Goal: Transaction & Acquisition: Purchase product/service

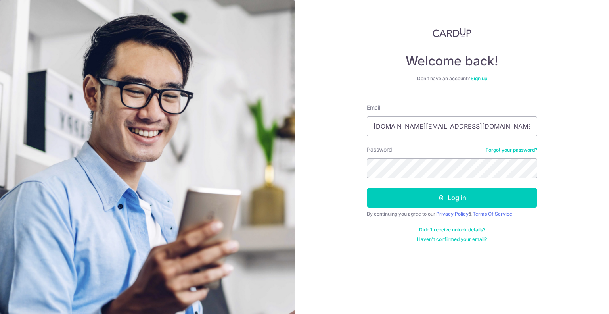
type input "[DOMAIN_NAME][EMAIL_ADDRESS][DOMAIN_NAME]"
click at [367, 188] on button "Log in" at bounding box center [452, 198] width 171 height 20
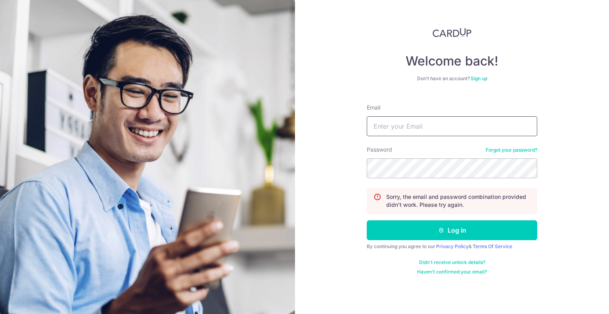
click at [421, 133] on input "Email" at bounding box center [452, 126] width 171 height 20
type input "[DOMAIN_NAME][EMAIL_ADDRESS][DOMAIN_NAME]"
click at [367, 220] on button "Log in" at bounding box center [452, 230] width 171 height 20
click at [509, 149] on link "Forgot your password?" at bounding box center [512, 150] width 52 height 6
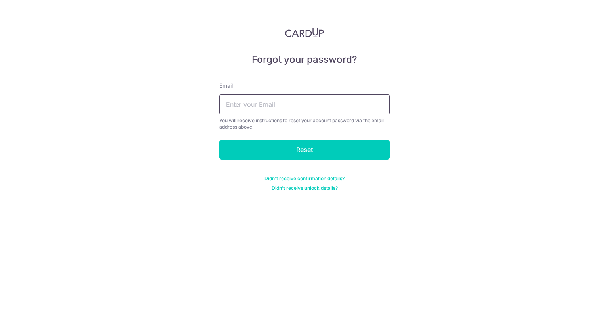
click at [301, 108] on input "text" at bounding box center [304, 104] width 171 height 20
type input "[DOMAIN_NAME]@"
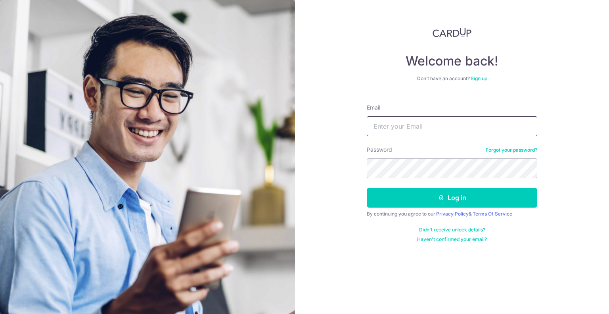
click at [388, 120] on input "Email" at bounding box center [452, 126] width 171 height 20
type input "[DOMAIN_NAME][EMAIL_ADDRESS][DOMAIN_NAME]"
click at [367, 188] on button "Log in" at bounding box center [452, 198] width 171 height 20
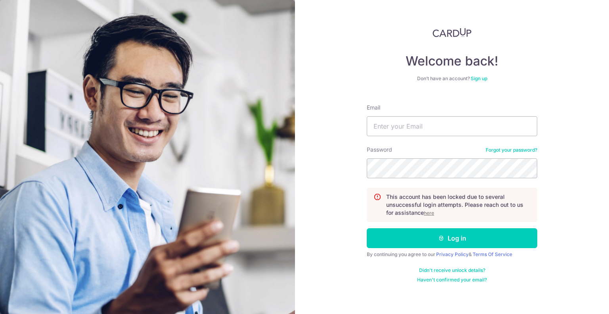
click at [429, 213] on u "here" at bounding box center [429, 213] width 10 height 6
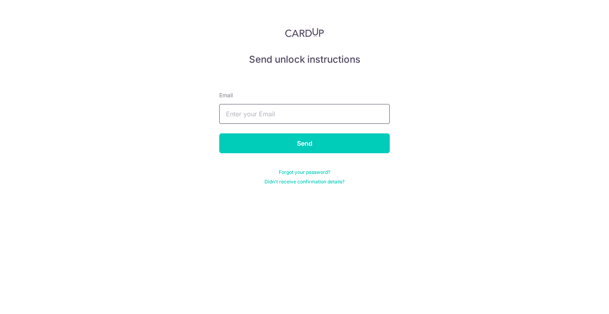
click at [305, 117] on input "text" at bounding box center [304, 114] width 171 height 20
type input "[DOMAIN_NAME][EMAIL_ADDRESS][DOMAIN_NAME]"
click at [219, 133] on input "Send" at bounding box center [304, 143] width 171 height 20
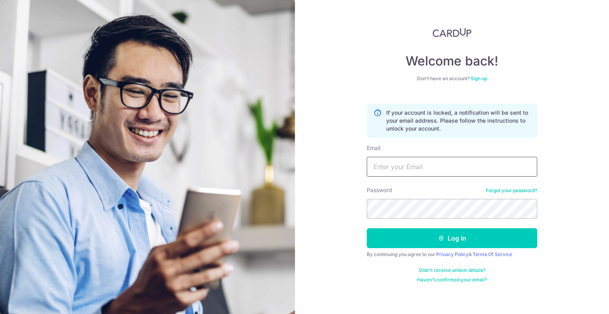
click at [382, 159] on input "Email" at bounding box center [452, 167] width 171 height 20
type input "d"
type input "[DOMAIN_NAME][EMAIL_ADDRESS][DOMAIN_NAME]"
click at [367, 228] on button "Log in" at bounding box center [452, 238] width 171 height 20
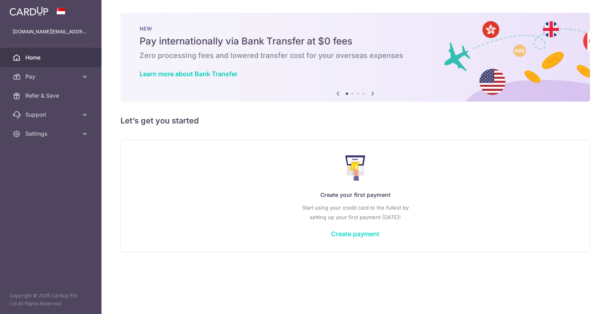
click at [352, 230] on link "Create payment" at bounding box center [355, 234] width 48 height 8
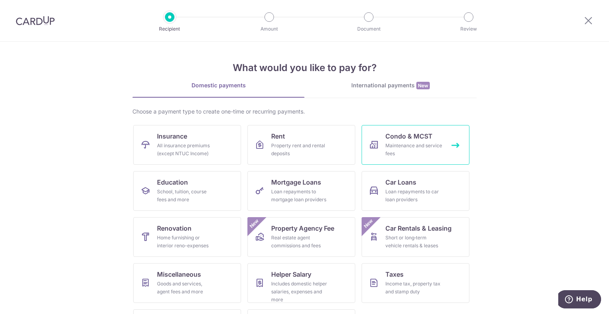
scroll to position [41, 0]
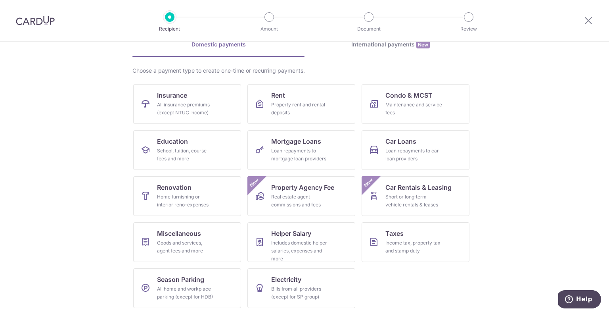
click at [499, 238] on section "What would you like to pay for? Domestic payments International payments New Ch…" at bounding box center [304, 178] width 609 height 272
click at [212, 236] on link "Miscellaneous Goods and services, agent fees and more" at bounding box center [187, 242] width 108 height 40
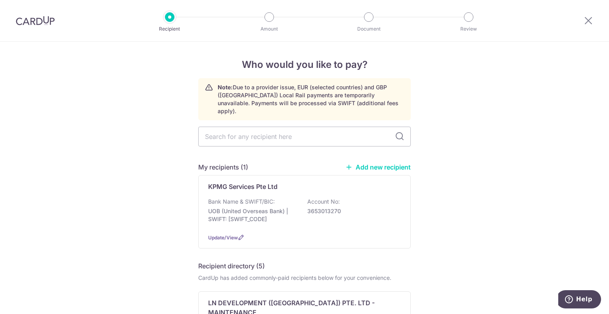
scroll to position [40, 0]
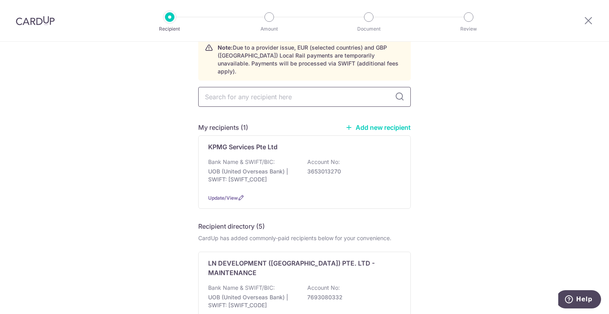
click at [343, 89] on input "text" at bounding box center [304, 97] width 213 height 20
click at [302, 142] on div "KPMG Services Pte Ltd" at bounding box center [299, 147] width 183 height 10
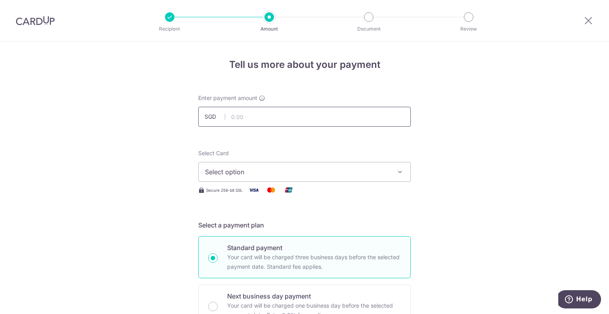
click at [286, 120] on input "text" at bounding box center [304, 117] width 213 height 20
type input "13,648.48"
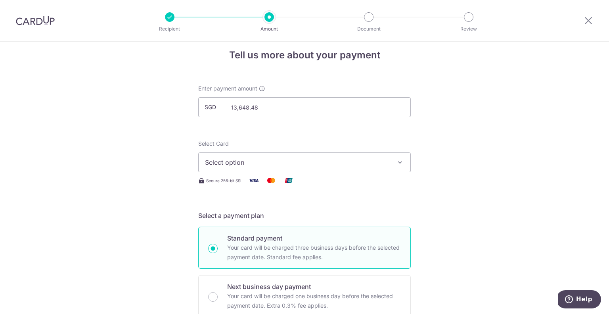
click at [391, 161] on button "Select option" at bounding box center [304, 162] width 213 height 20
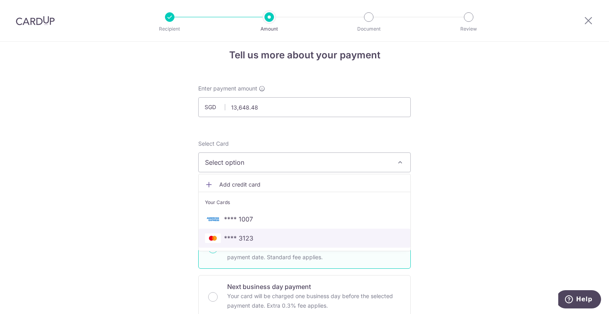
click at [288, 240] on span "**** 3123" at bounding box center [304, 238] width 199 height 10
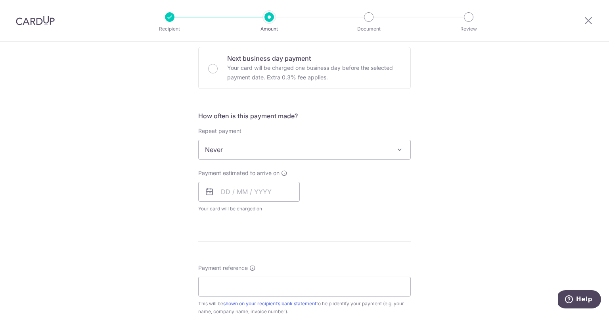
scroll to position [275, 0]
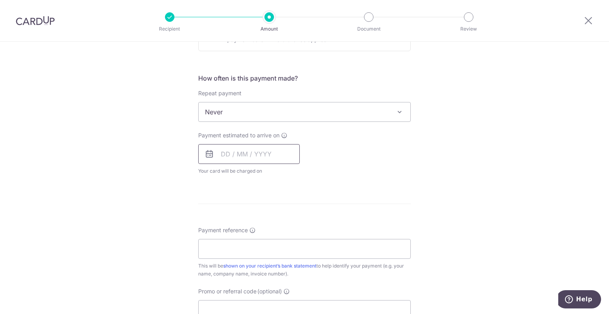
click at [275, 157] on input "text" at bounding box center [249, 154] width 102 height 20
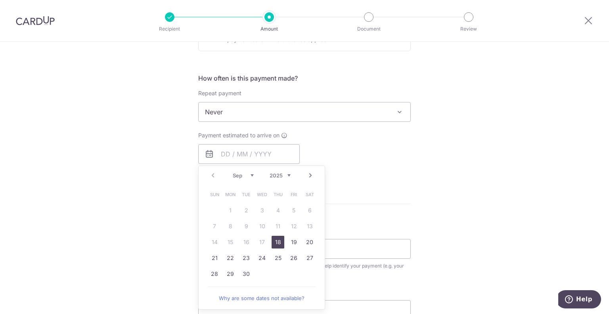
click at [276, 237] on link "18" at bounding box center [278, 242] width 13 height 13
type input "18/09/2025"
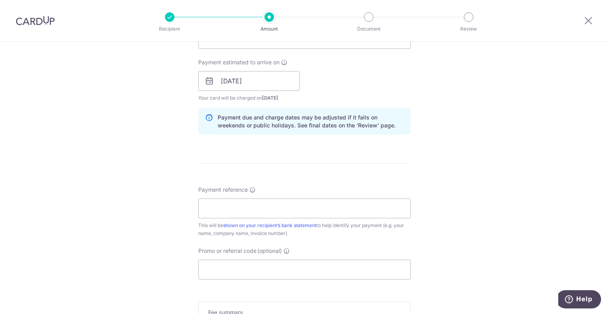
scroll to position [405, 0]
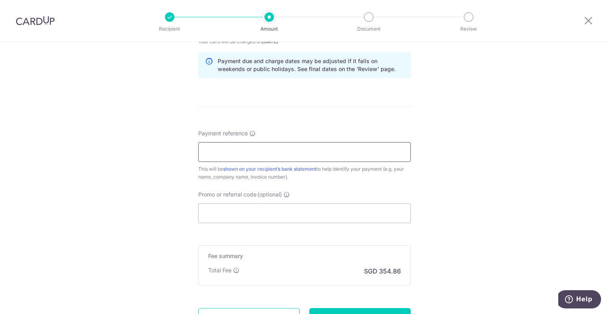
click at [371, 154] on input "Payment reference" at bounding box center [304, 152] width 213 height 20
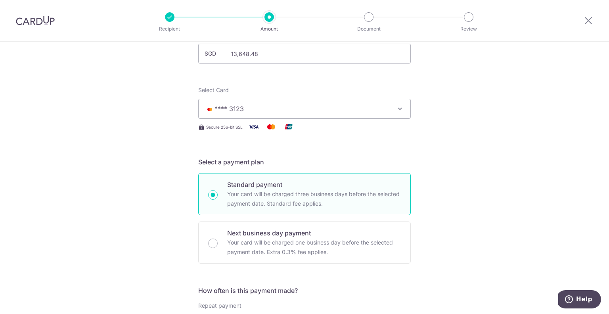
scroll to position [0, 0]
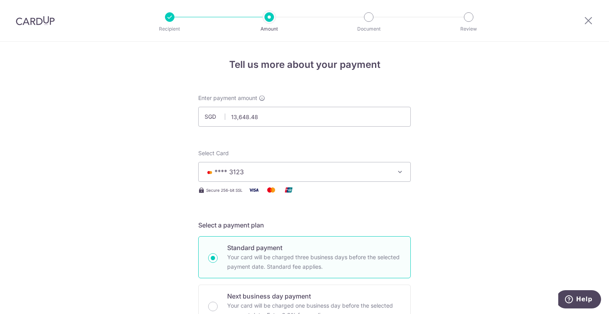
type input "Ryan KM Lau 65007745"
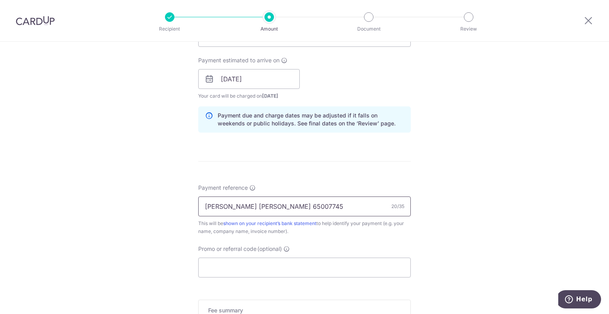
scroll to position [351, 0]
click at [246, 263] on input "Promo or referral code (optional)" at bounding box center [304, 267] width 213 height 20
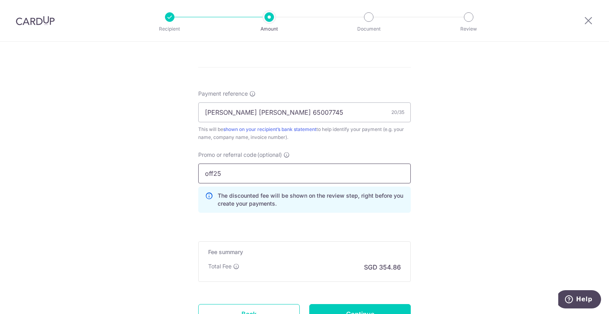
type input "off25"
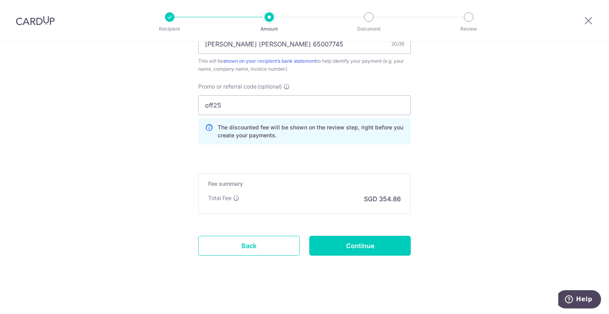
scroll to position [512, 0]
click at [378, 241] on input "Continue" at bounding box center [360, 246] width 102 height 20
type input "Create Schedule"
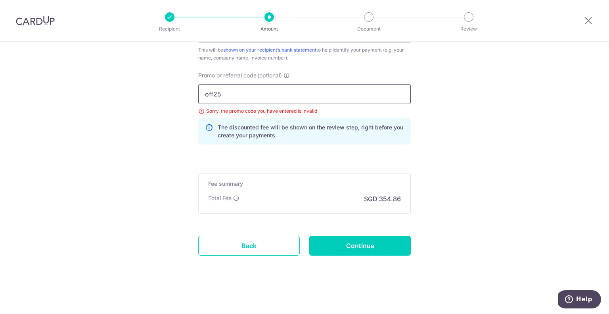
click at [216, 99] on input "off25" at bounding box center [304, 94] width 213 height 20
type input "off225"
click at [371, 240] on input "Continue" at bounding box center [360, 246] width 102 height 20
type input "Update Schedule"
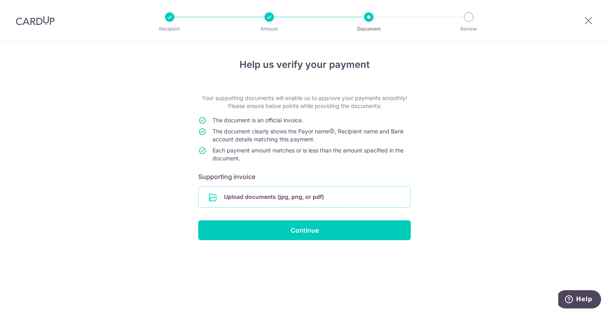
click at [303, 193] on input "file" at bounding box center [305, 196] width 212 height 21
click at [318, 195] on input "file" at bounding box center [305, 196] width 212 height 21
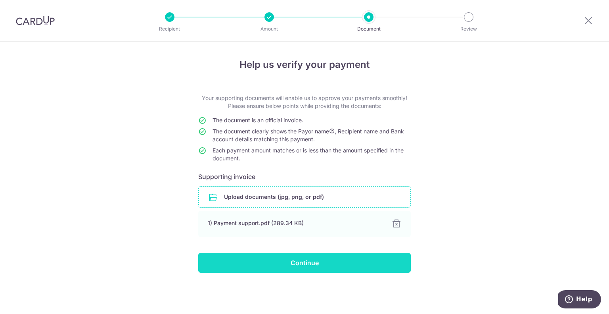
click at [304, 260] on input "Continue" at bounding box center [304, 263] width 213 height 20
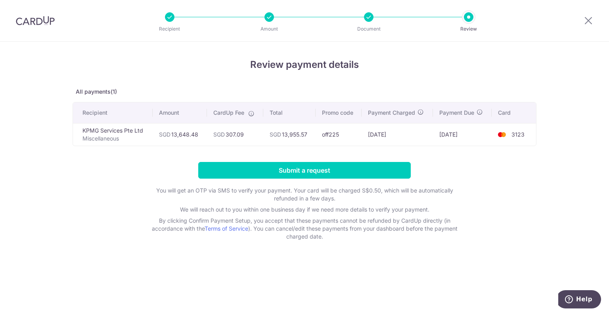
click at [111, 127] on td "KPMG Services Pte Ltd Miscellaneous" at bounding box center [113, 134] width 80 height 23
click at [269, 18] on div at bounding box center [270, 17] width 10 height 10
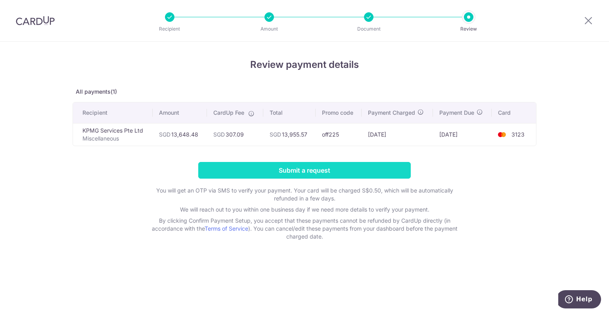
click at [284, 165] on input "Submit a request" at bounding box center [304, 170] width 213 height 17
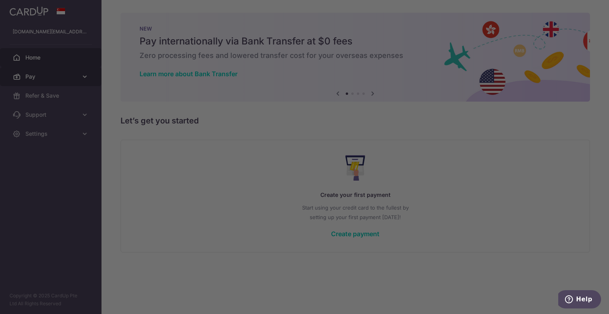
click at [47, 78] on div at bounding box center [307, 158] width 615 height 317
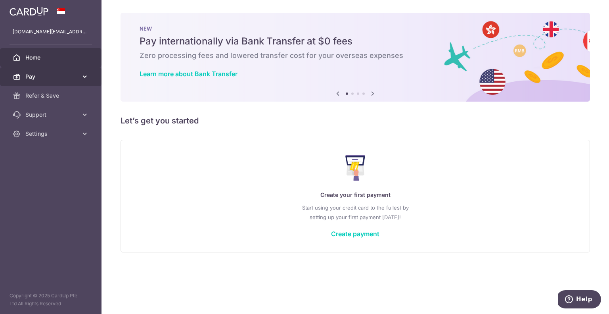
click at [44, 70] on link "Pay" at bounding box center [51, 76] width 102 height 19
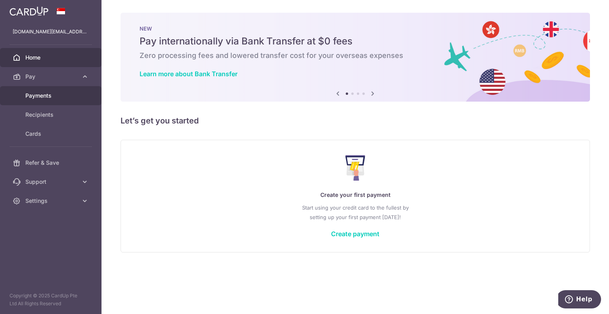
click at [41, 92] on span "Payments" at bounding box center [51, 96] width 52 height 8
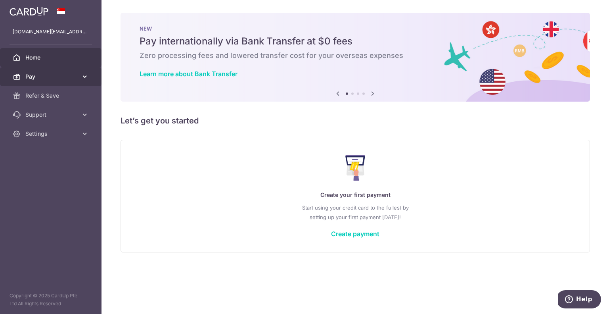
click at [78, 81] on link "Pay" at bounding box center [51, 76] width 102 height 19
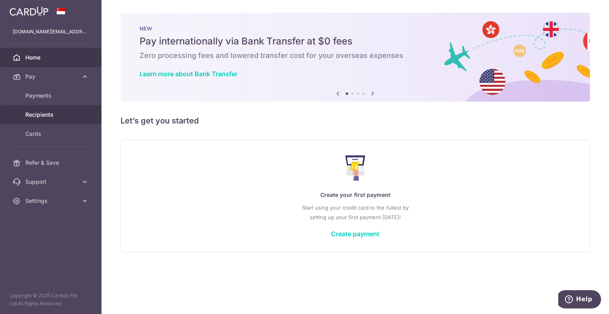
click at [74, 111] on span "Recipients" at bounding box center [51, 115] width 52 height 8
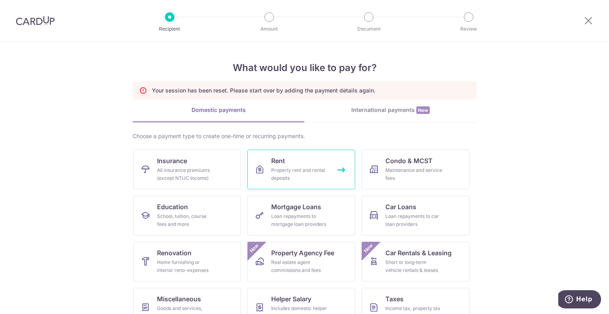
scroll to position [65, 0]
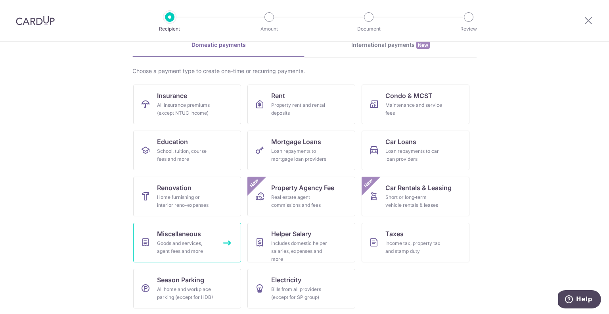
click at [196, 240] on div "Goods and services, agent fees and more" at bounding box center [185, 247] width 57 height 16
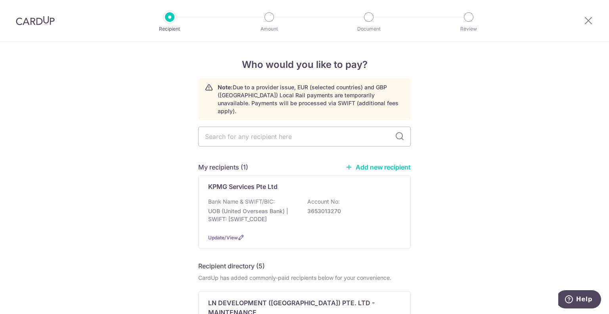
scroll to position [78, 0]
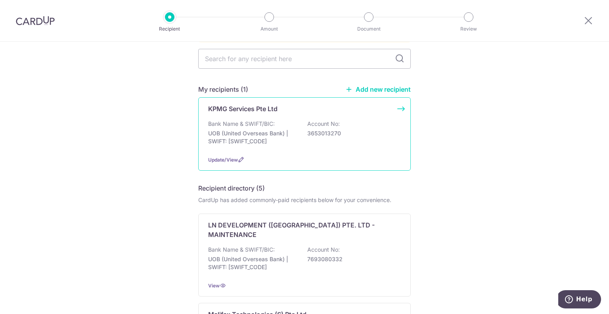
click at [298, 146] on div "KPMG Services Pte Ltd Bank Name & SWIFT/BIC: UOB (United Overseas Bank) | SWIFT…" at bounding box center [304, 133] width 213 height 73
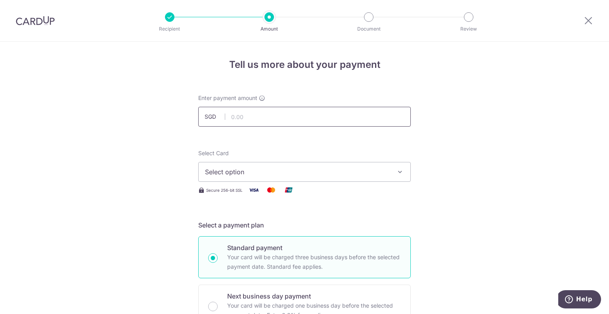
click at [254, 123] on input "text" at bounding box center [304, 117] width 213 height 20
type input "13,648.48"
click at [271, 172] on span "Select option" at bounding box center [297, 172] width 185 height 10
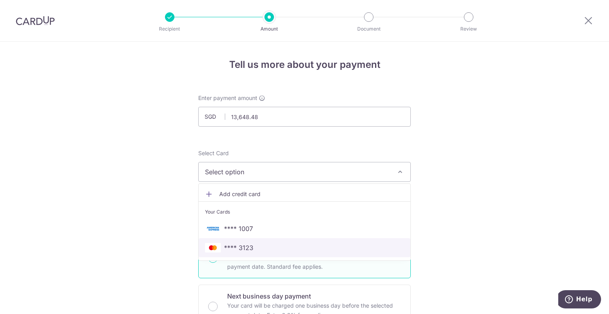
click at [250, 250] on span "**** 3123" at bounding box center [238, 248] width 29 height 10
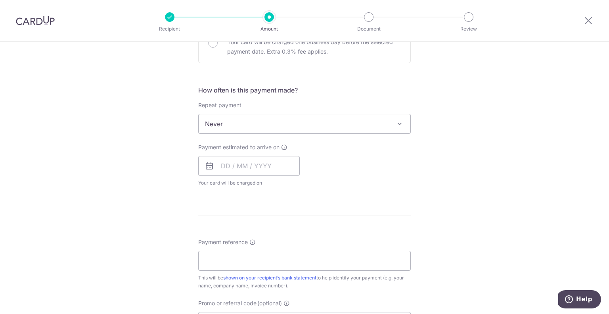
scroll to position [266, 0]
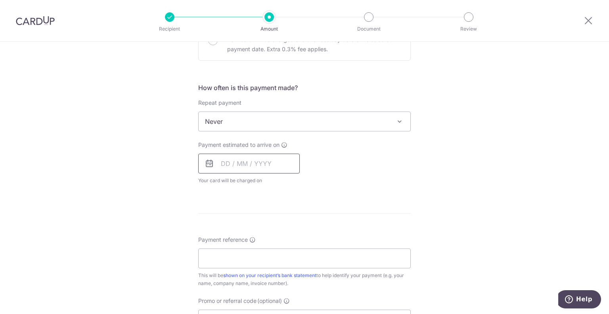
click at [273, 166] on input "text" at bounding box center [249, 164] width 102 height 20
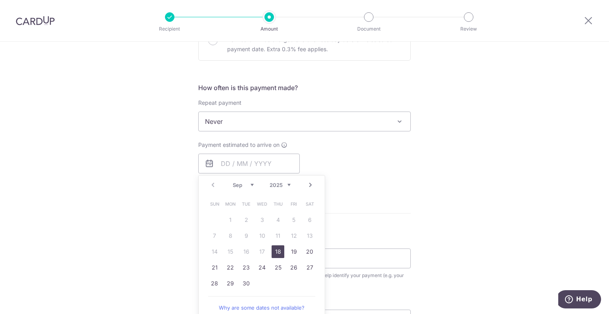
click at [279, 248] on link "18" at bounding box center [278, 251] width 13 height 13
type input "18/09/2025"
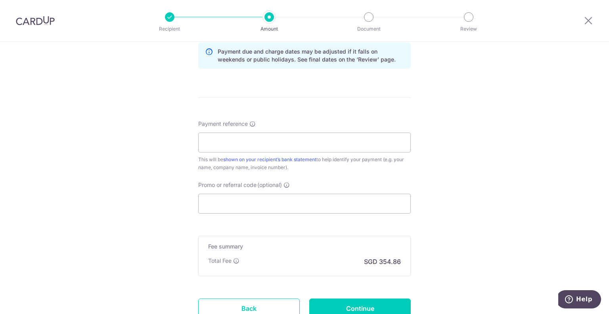
scroll to position [415, 0]
click at [259, 140] on input "Payment reference" at bounding box center [304, 142] width 213 height 20
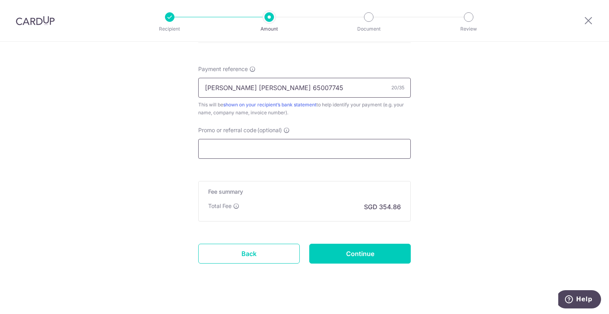
type input "Ryan KM Lau 65007745"
click at [255, 150] on input "Promo or referral code (optional)" at bounding box center [304, 149] width 213 height 20
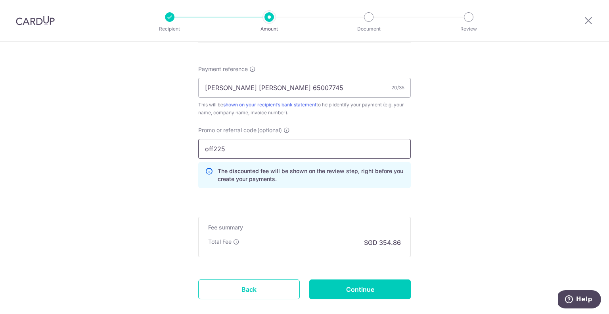
click at [370, 152] on input "off225" at bounding box center [304, 149] width 213 height 20
type input "off225"
click at [370, 289] on input "Continue" at bounding box center [360, 289] width 102 height 20
type input "Create Schedule"
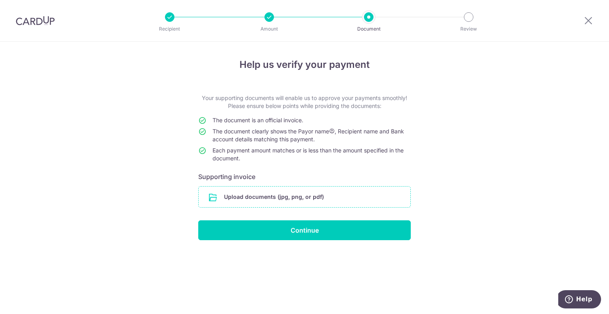
click at [307, 197] on input "file" at bounding box center [305, 196] width 212 height 21
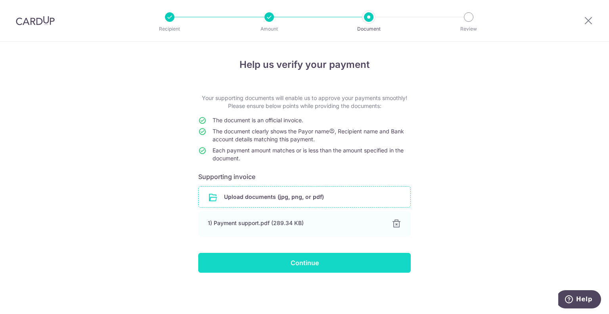
click at [326, 260] on input "Continue" at bounding box center [304, 263] width 213 height 20
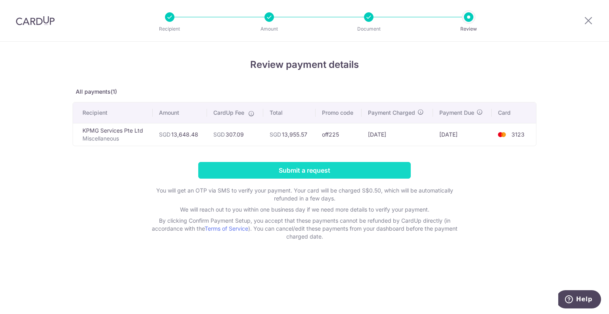
click at [338, 167] on input "Submit a request" at bounding box center [304, 170] width 213 height 17
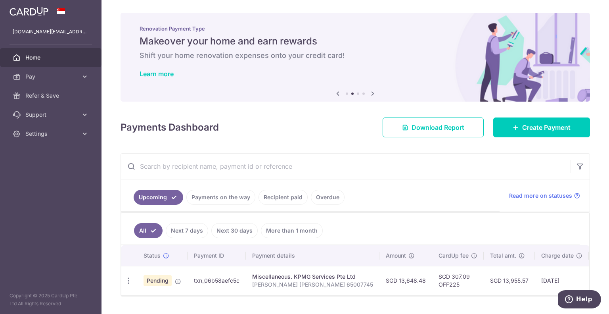
click at [372, 90] on icon at bounding box center [373, 93] width 10 height 10
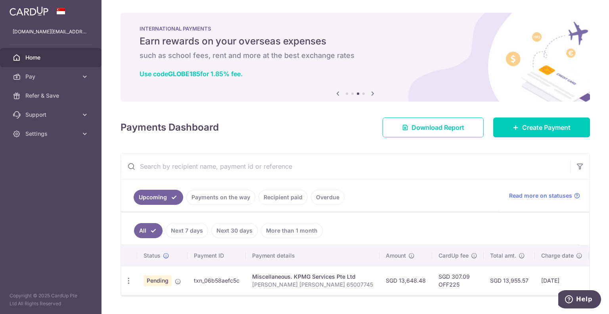
click at [372, 90] on icon at bounding box center [373, 93] width 10 height 10
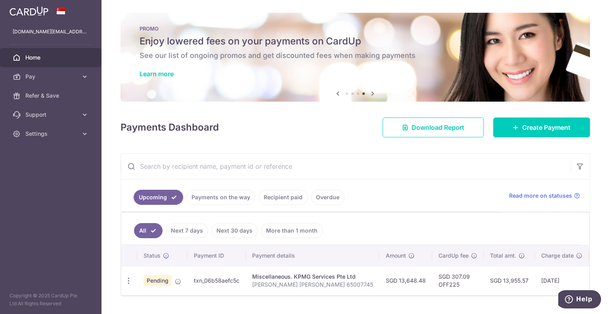
click at [372, 90] on icon at bounding box center [373, 93] width 10 height 10
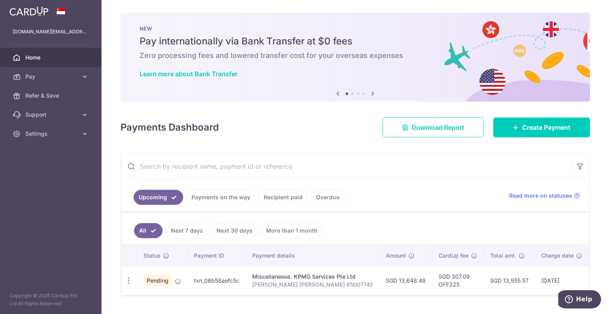
scroll to position [22, 0]
